Goal: Task Accomplishment & Management: Use online tool/utility

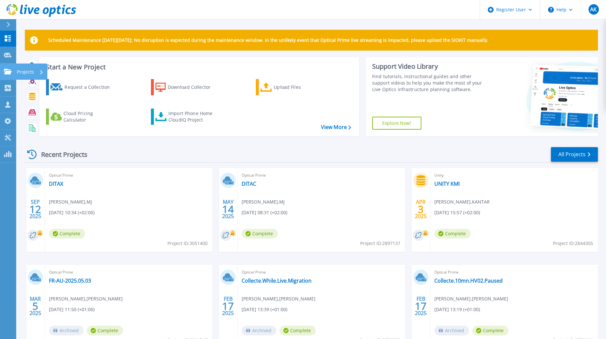
scroll to position [47, 0]
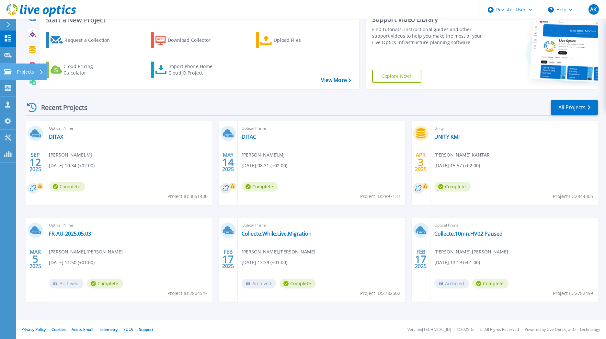
click at [6, 74] on icon at bounding box center [8, 72] width 8 height 6
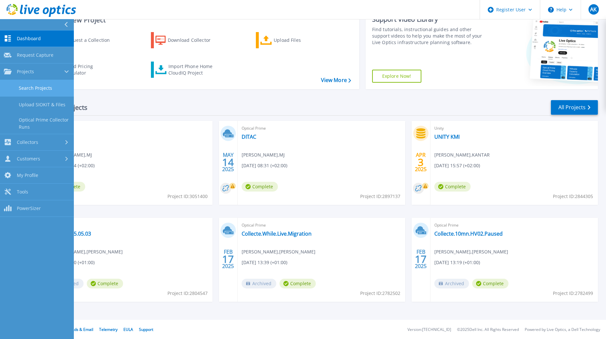
click at [31, 90] on link "Search Projects" at bounding box center [37, 88] width 74 height 17
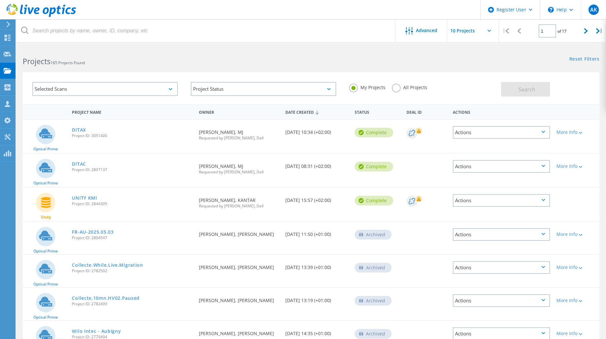
click at [399, 90] on label "All Projects" at bounding box center [409, 87] width 35 height 6
click at [0, 0] on input "All Projects" at bounding box center [0, 0] width 0 height 0
click at [512, 87] on button "Search" at bounding box center [525, 89] width 49 height 15
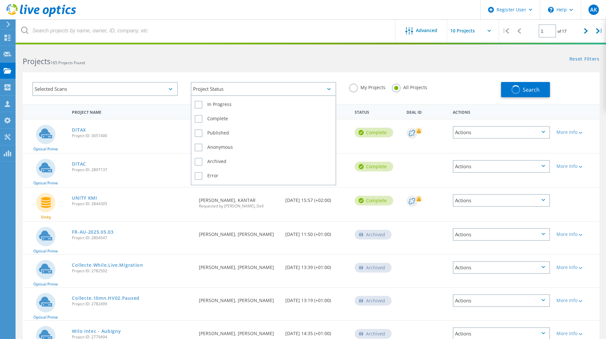
click at [317, 87] on div "Project Status" at bounding box center [263, 89] width 145 height 14
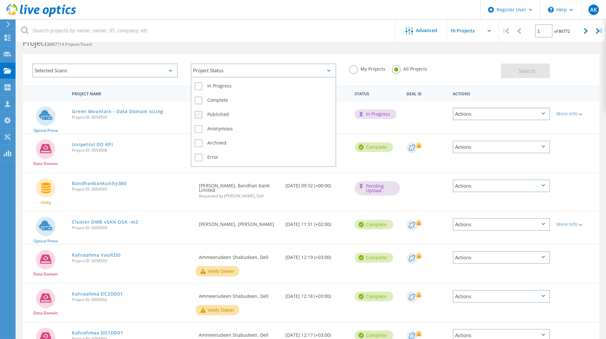
scroll to position [13, 0]
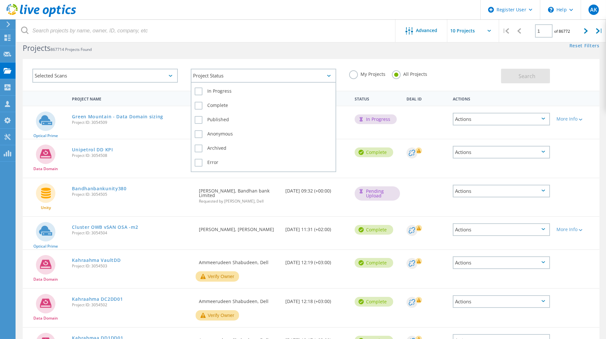
click at [310, 72] on div "Project Status" at bounding box center [263, 76] width 145 height 14
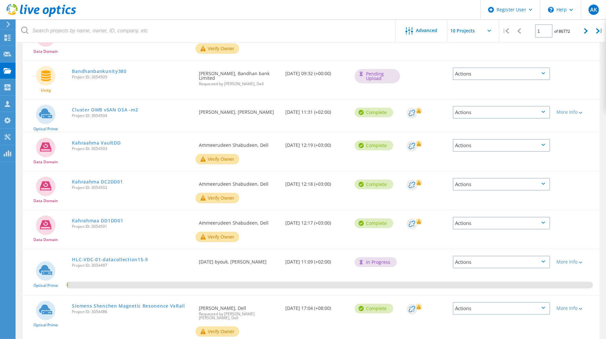
scroll to position [188, 0]
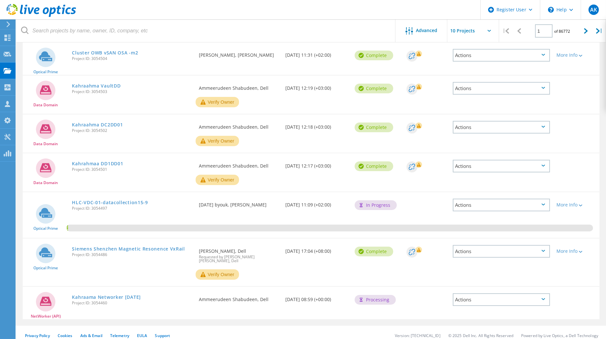
click at [450, 326] on div "Privacy Policy Cookies Ads & Email Telemetry EULA Support Version: 25.2.12.1 © …" at bounding box center [303, 335] width 606 height 19
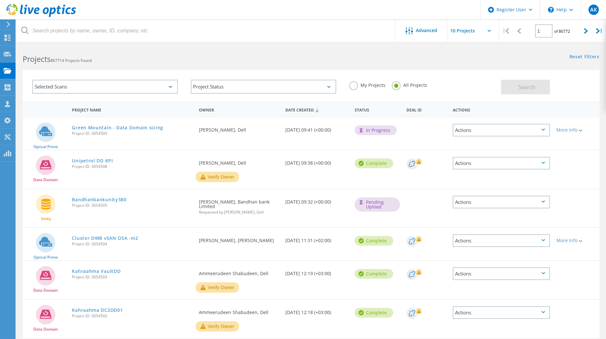
scroll to position [0, 0]
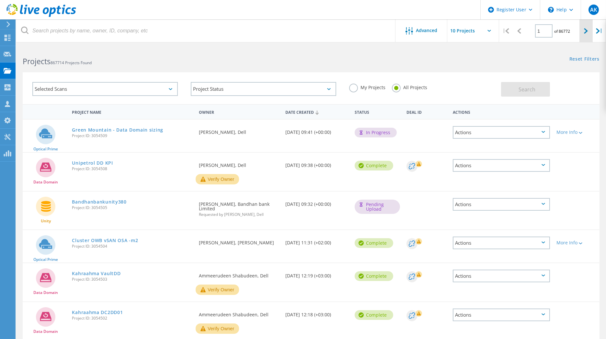
click at [582, 29] on div at bounding box center [586, 30] width 13 height 23
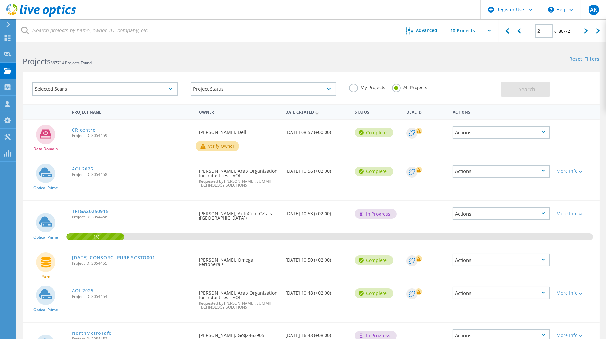
click at [578, 29] on div "2 of 86772" at bounding box center [552, 28] width 53 height 18
click at [580, 29] on div at bounding box center [586, 30] width 13 height 23
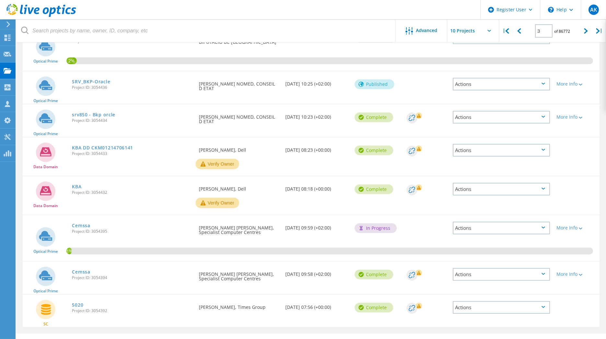
scroll to position [186, 0]
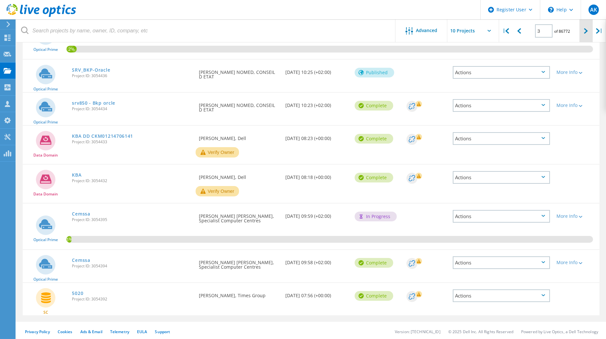
click at [591, 38] on div at bounding box center [586, 30] width 13 height 23
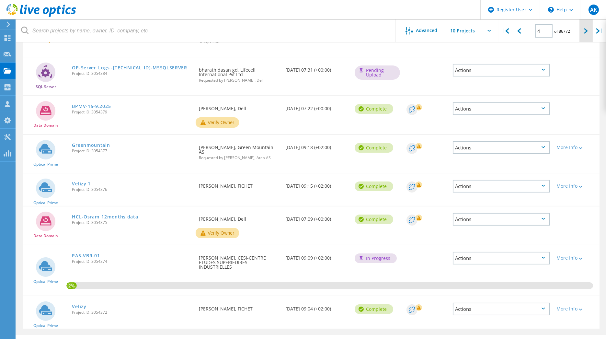
click at [591, 38] on div at bounding box center [586, 30] width 13 height 23
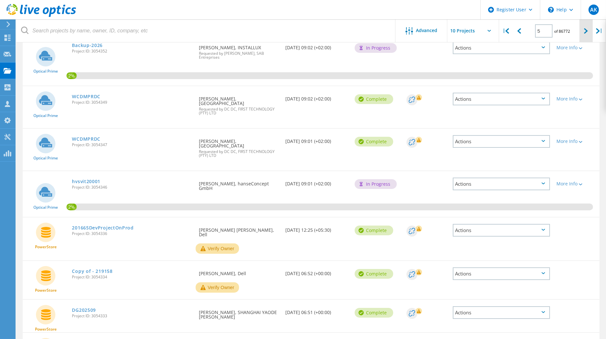
scroll to position [84, 0]
click at [591, 38] on div at bounding box center [586, 30] width 13 height 23
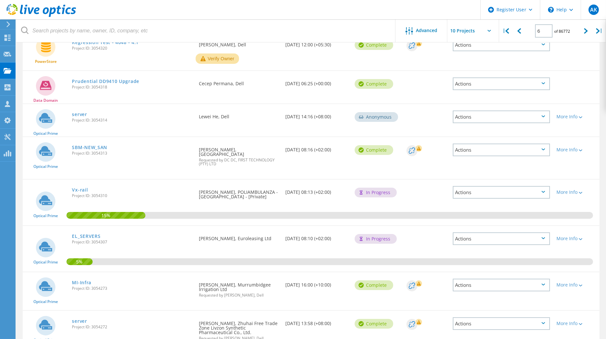
scroll to position [166, 0]
click at [585, 30] on icon at bounding box center [586, 31] width 4 height 6
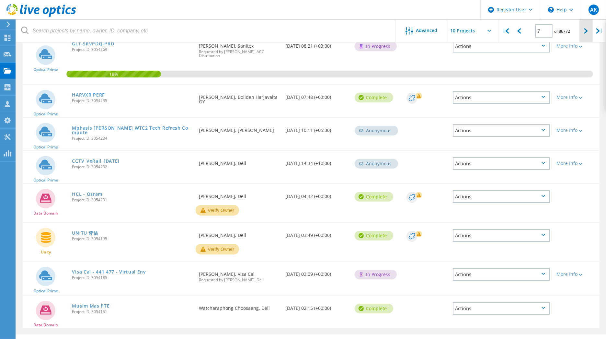
click at [585, 30] on icon at bounding box center [586, 31] width 4 height 6
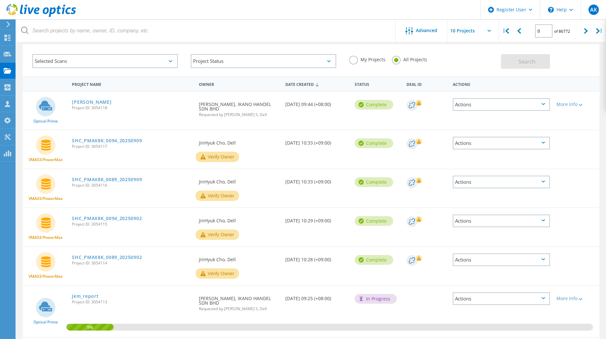
scroll to position [0, 0]
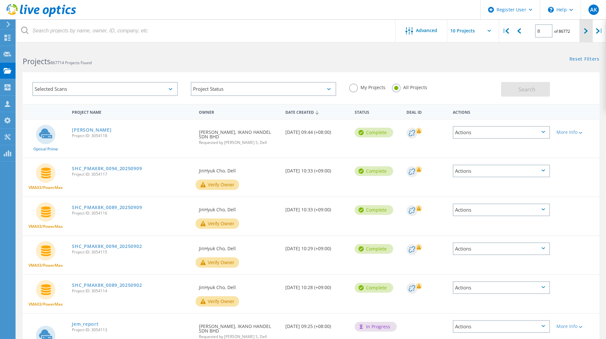
click at [584, 22] on div at bounding box center [586, 30] width 13 height 23
type input "9"
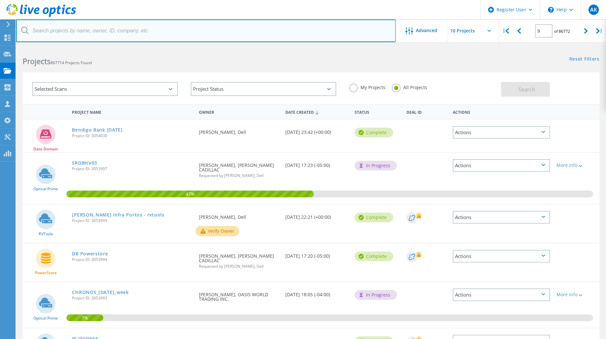
click at [156, 33] on input "text" at bounding box center [206, 30] width 380 height 23
type input "filesystem"
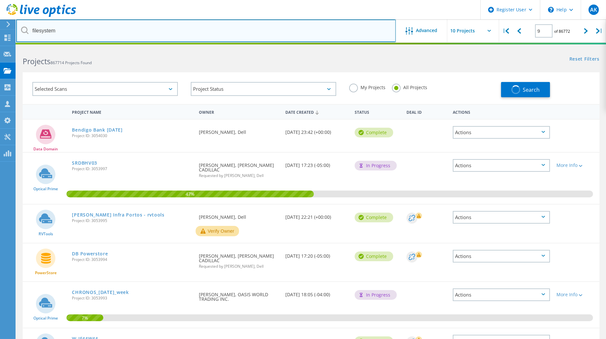
type input "1"
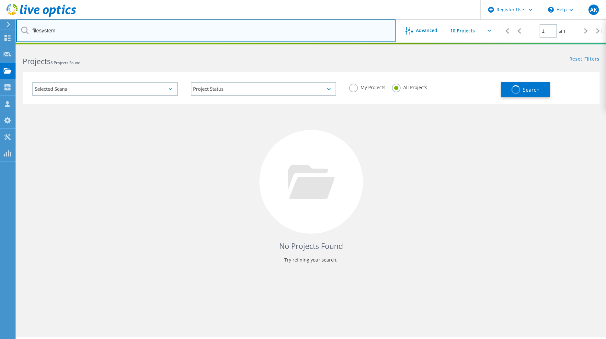
click at [311, 30] on input "filesystem" at bounding box center [206, 30] width 380 height 23
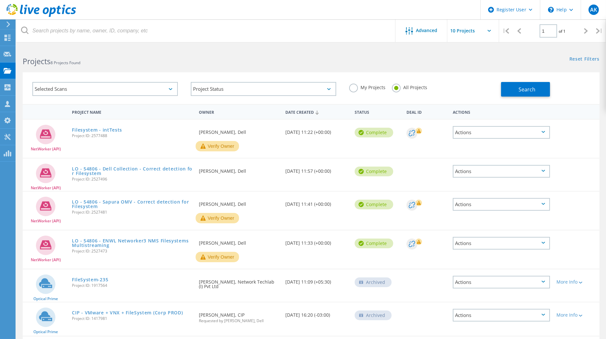
click at [130, 90] on div "Selected Scans" at bounding box center [104, 89] width 145 height 14
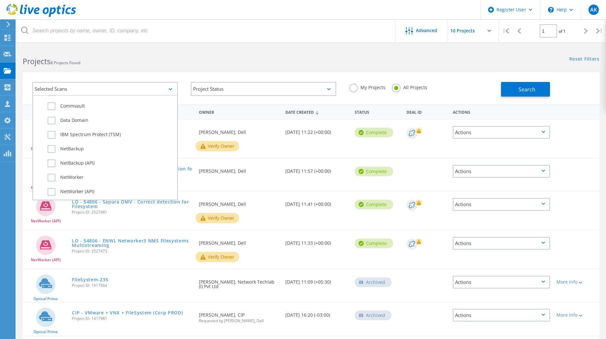
scroll to position [443, 0]
click at [69, 196] on label "Dossier" at bounding box center [111, 200] width 126 height 8
click at [0, 0] on input "Dossier" at bounding box center [0, 0] width 0 height 0
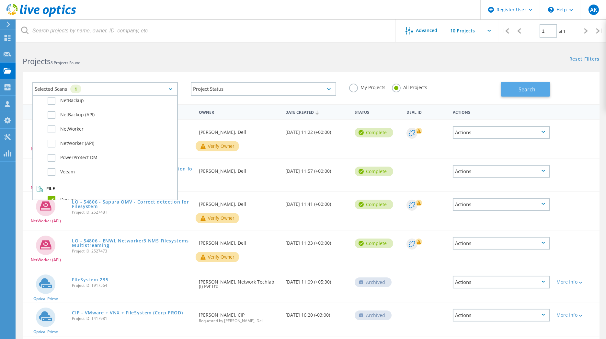
click at [527, 88] on span "Search" at bounding box center [527, 89] width 17 height 7
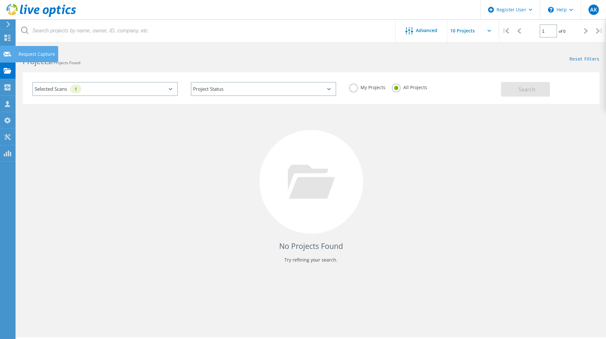
click at [8, 55] on use at bounding box center [8, 54] width 8 height 5
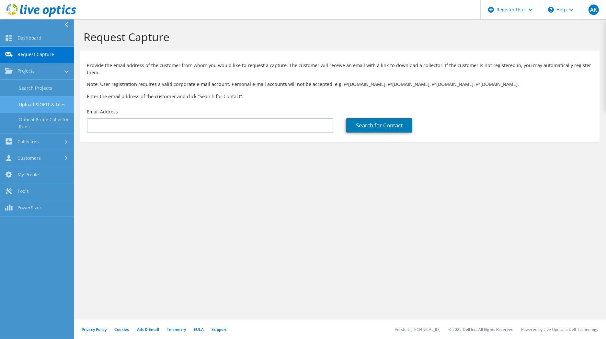
click at [51, 100] on link "Upload SIOKIT & Files" at bounding box center [37, 104] width 74 height 17
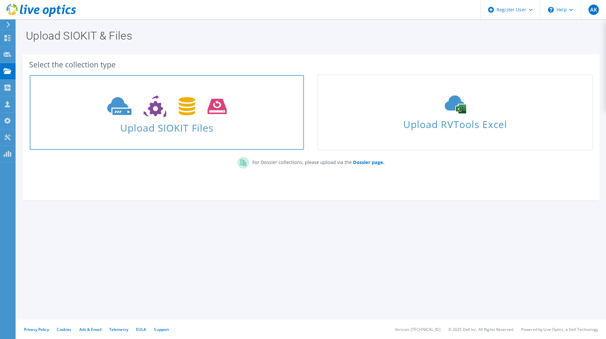
click at [185, 110] on use at bounding box center [167, 106] width 120 height 22
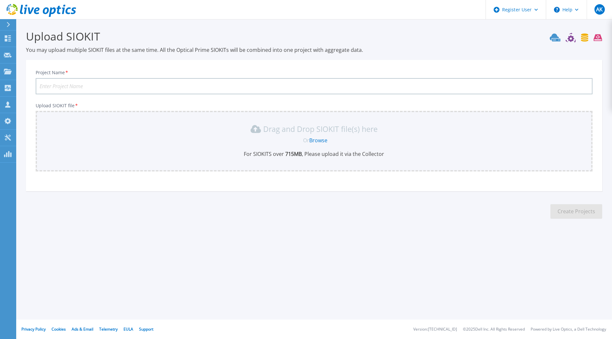
click at [247, 86] on input "Project Name *" at bounding box center [314, 86] width 557 height 16
type input "wilo file"
click at [313, 139] on link "Browse" at bounding box center [318, 140] width 18 height 7
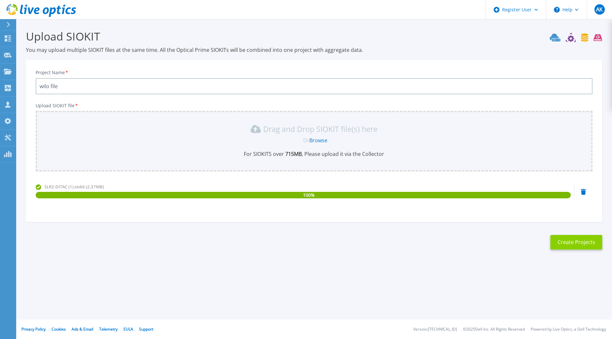
click at [580, 235] on button "Create Projects" at bounding box center [576, 242] width 52 height 15
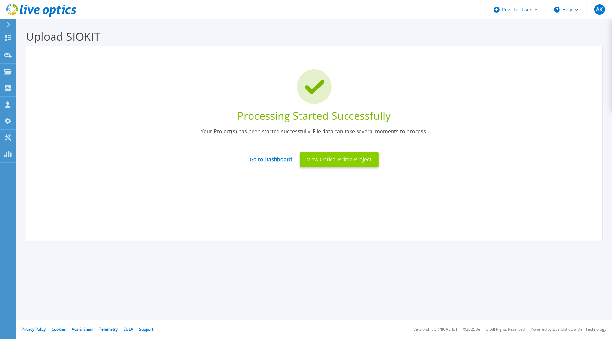
click at [353, 165] on button "View Optical Prime Project" at bounding box center [339, 159] width 79 height 15
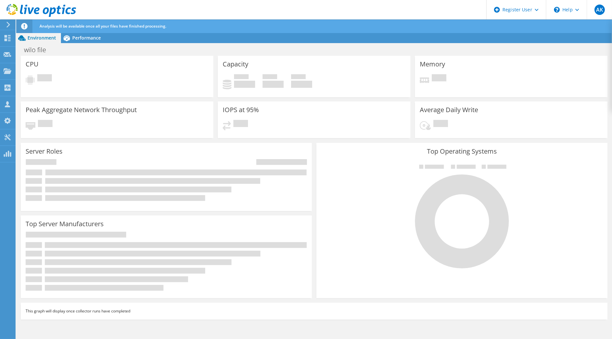
drag, startPoint x: 0, startPoint y: 0, endPoint x: 294, endPoint y: 122, distance: 318.5
click at [294, 122] on section "CPU Pending Capacity Used 0 GiB Free 0 GiB Total 0 GiB Memory Pending" at bounding box center [313, 190] width 595 height 268
click at [179, 86] on div "CPU Pending" at bounding box center [117, 76] width 192 height 41
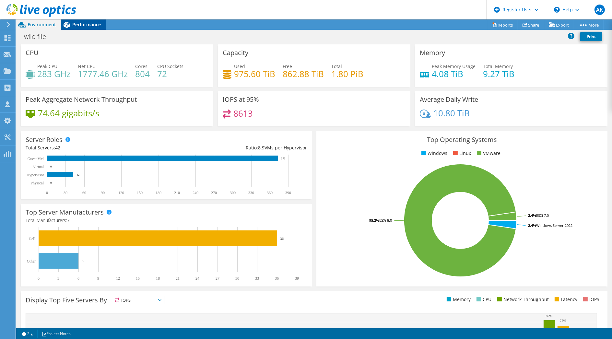
click at [93, 26] on span "Performance" at bounding box center [86, 24] width 29 height 6
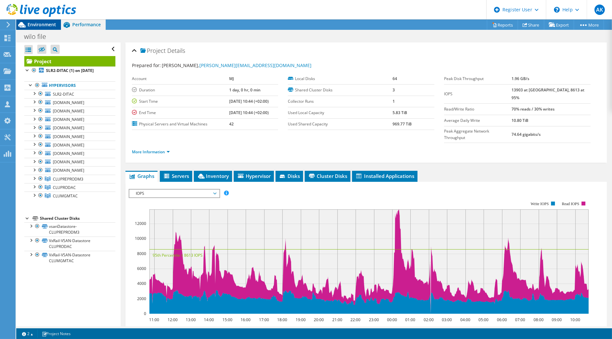
click at [57, 26] on div "Environment" at bounding box center [38, 24] width 45 height 10
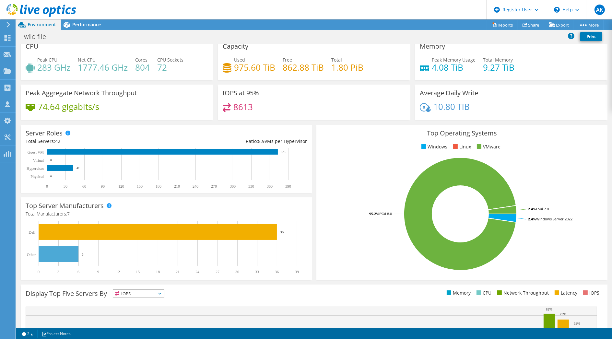
scroll to position [93, 0]
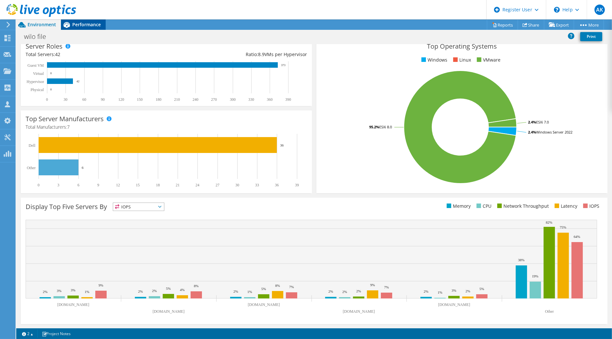
click at [96, 26] on span "Performance" at bounding box center [86, 24] width 29 height 6
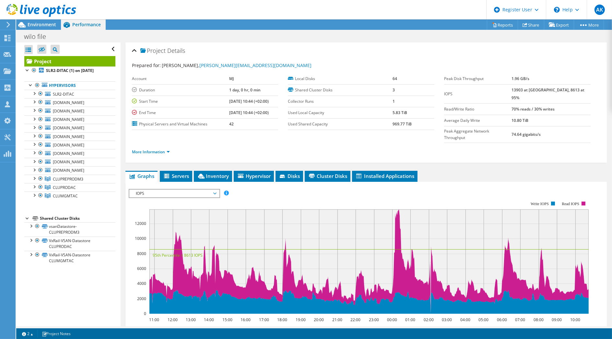
scroll to position [0, 0]
click at [40, 26] on span "Environment" at bounding box center [42, 24] width 29 height 6
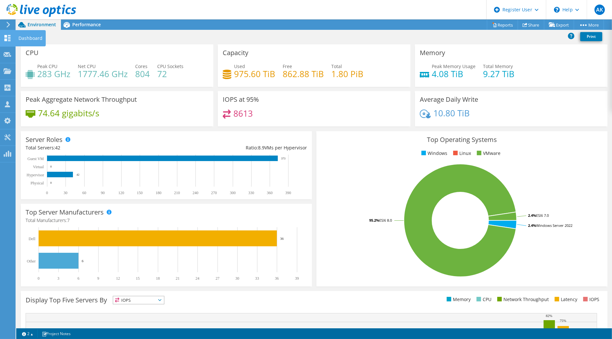
click at [4, 40] on icon at bounding box center [8, 38] width 8 height 6
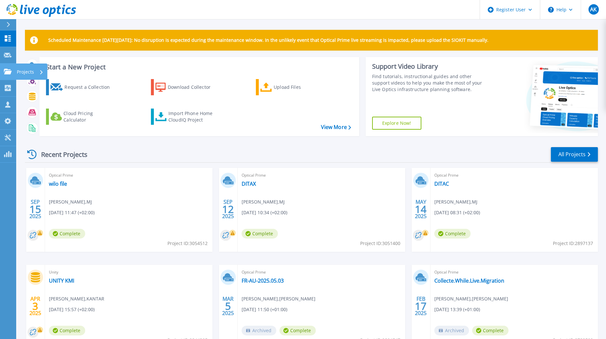
click at [4, 74] on link "Projects Projects" at bounding box center [8, 71] width 16 height 17
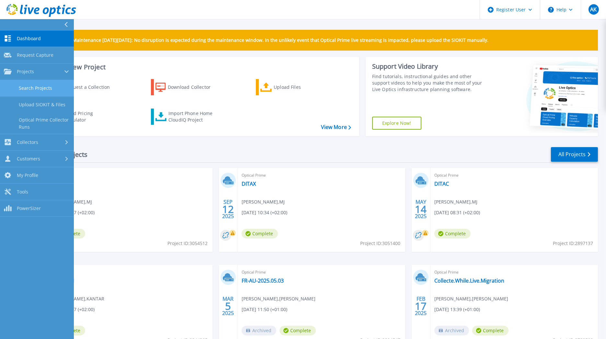
click at [26, 83] on link "Search Projects" at bounding box center [37, 88] width 74 height 17
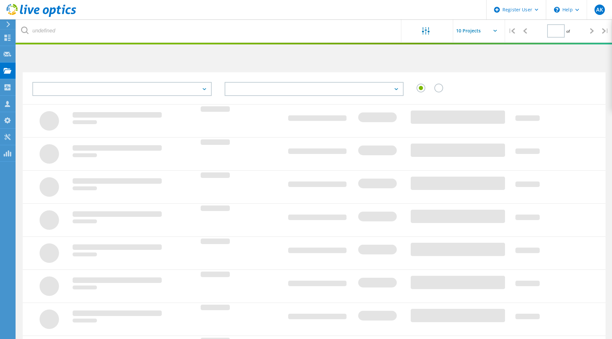
type input "1"
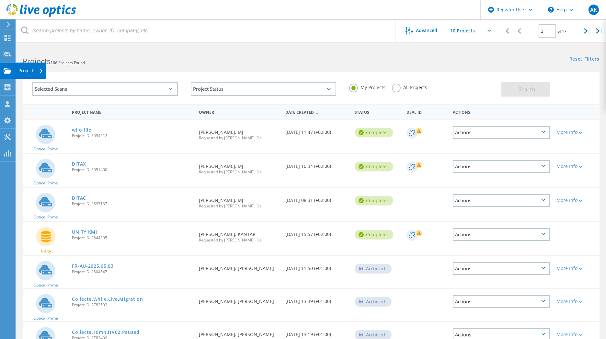
click at [6, 72] on use at bounding box center [8, 71] width 8 height 6
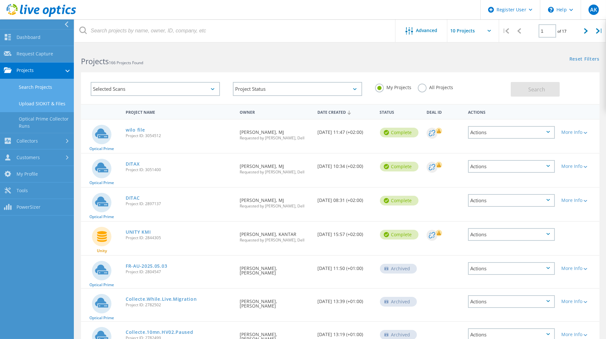
click at [36, 106] on link "Upload SIOKIT & Files" at bounding box center [37, 104] width 74 height 17
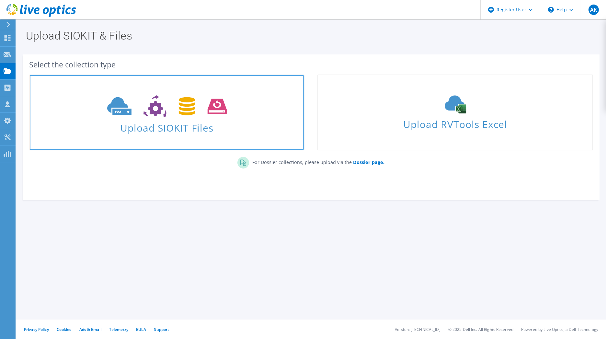
click at [159, 124] on span "Upload SIOKIT Files" at bounding box center [167, 126] width 274 height 14
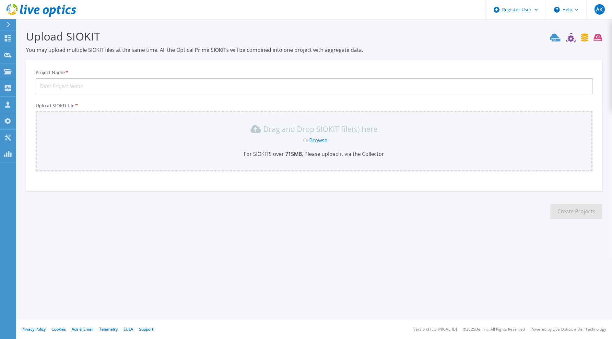
click at [319, 148] on div "Drag and Drop SIOKIT file(s) here Or Browse For SIOKITS over 715 MB , Please up…" at bounding box center [314, 141] width 549 height 34
click at [319, 143] on link "Browse" at bounding box center [318, 140] width 18 height 7
click at [314, 141] on link "Browse" at bounding box center [318, 140] width 18 height 7
click at [595, 14] on div "AK" at bounding box center [599, 9] width 10 height 10
click at [325, 143] on link "Browse" at bounding box center [318, 140] width 18 height 7
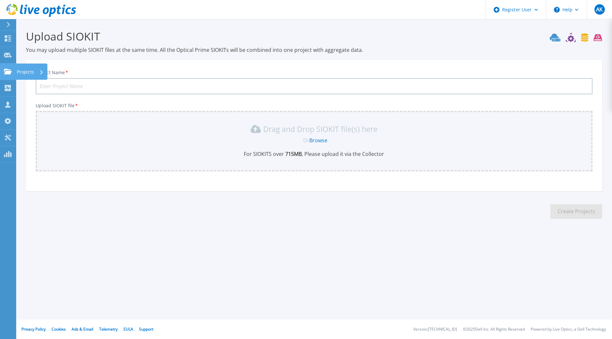
click at [9, 73] on icon at bounding box center [8, 72] width 8 height 6
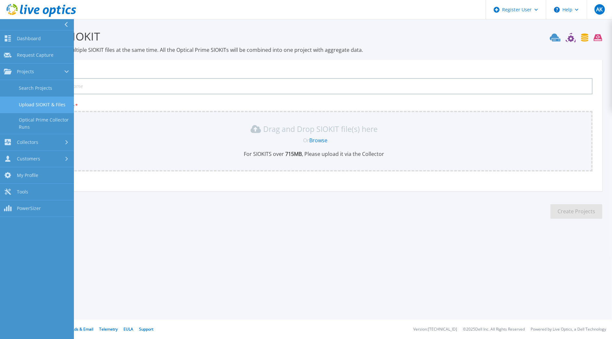
click at [30, 97] on link "Upload SIOKIT & Files" at bounding box center [37, 105] width 74 height 17
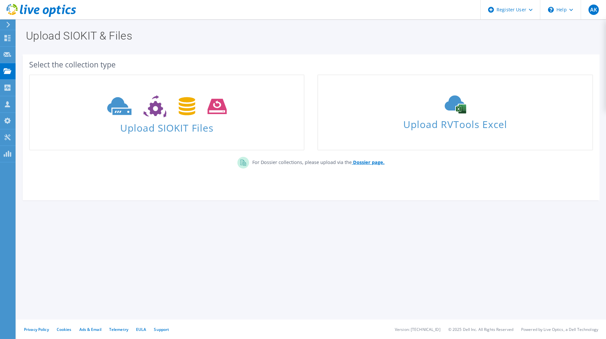
click at [365, 164] on b "Dossier page." at bounding box center [368, 162] width 31 height 6
